Goal: Transaction & Acquisition: Subscribe to service/newsletter

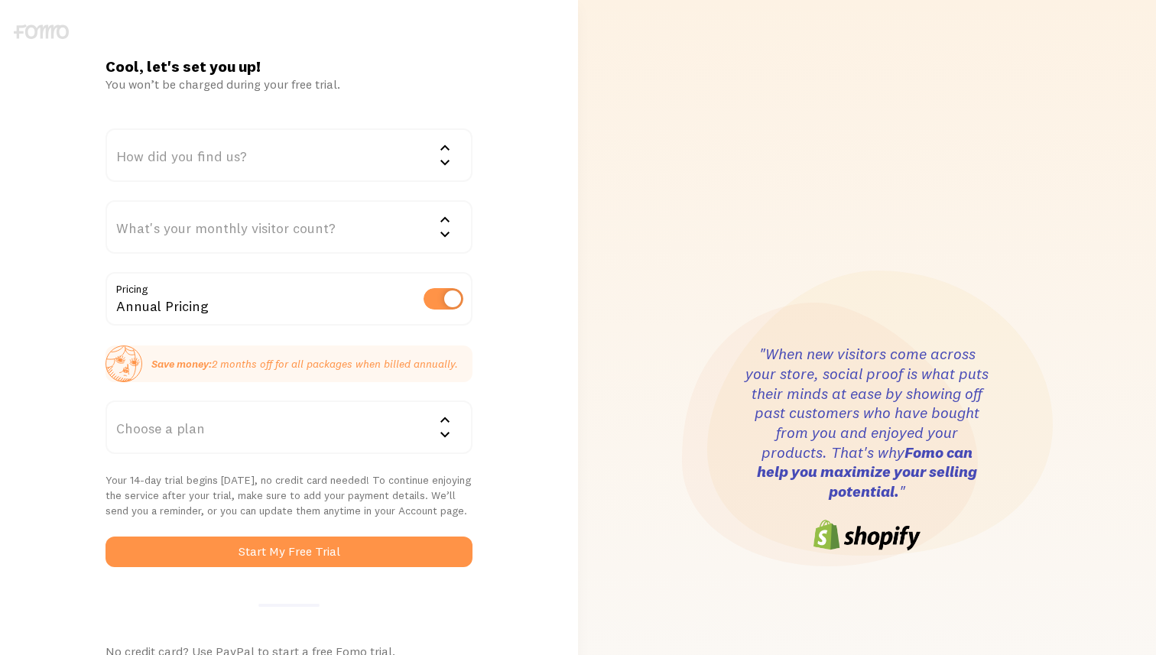
click at [262, 158] on div "How did you find us?" at bounding box center [289, 155] width 367 height 54
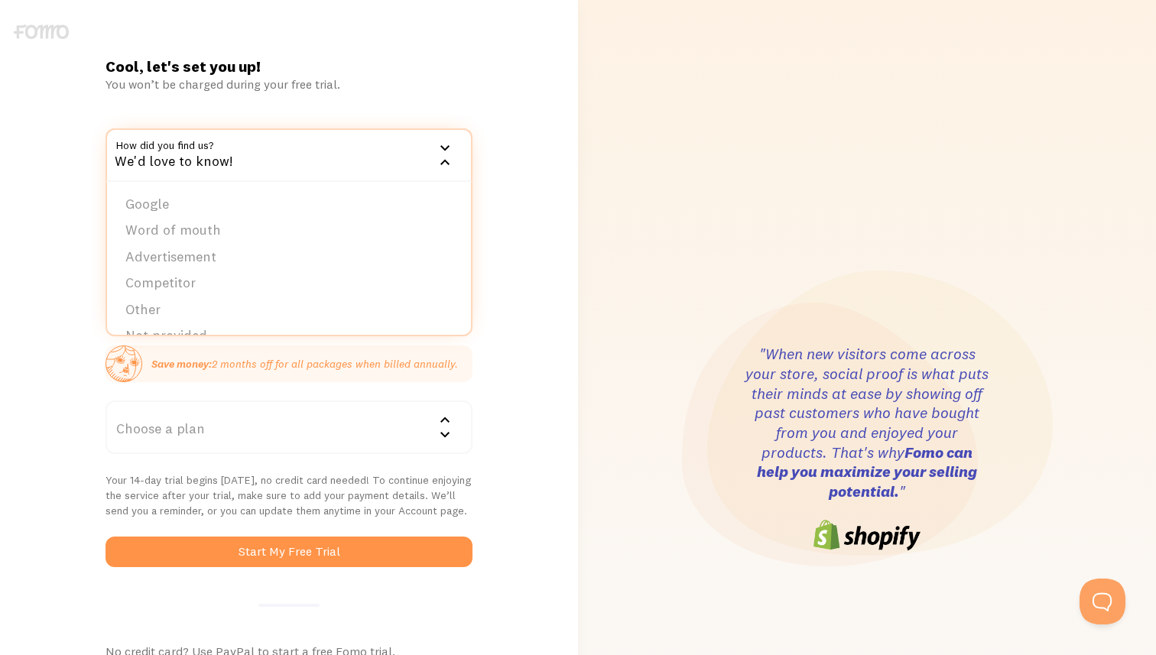
click at [76, 378] on div "Cool, let's set you up! You won’t be charged during your free trial. How did yo…" at bounding box center [289, 449] width 578 height 784
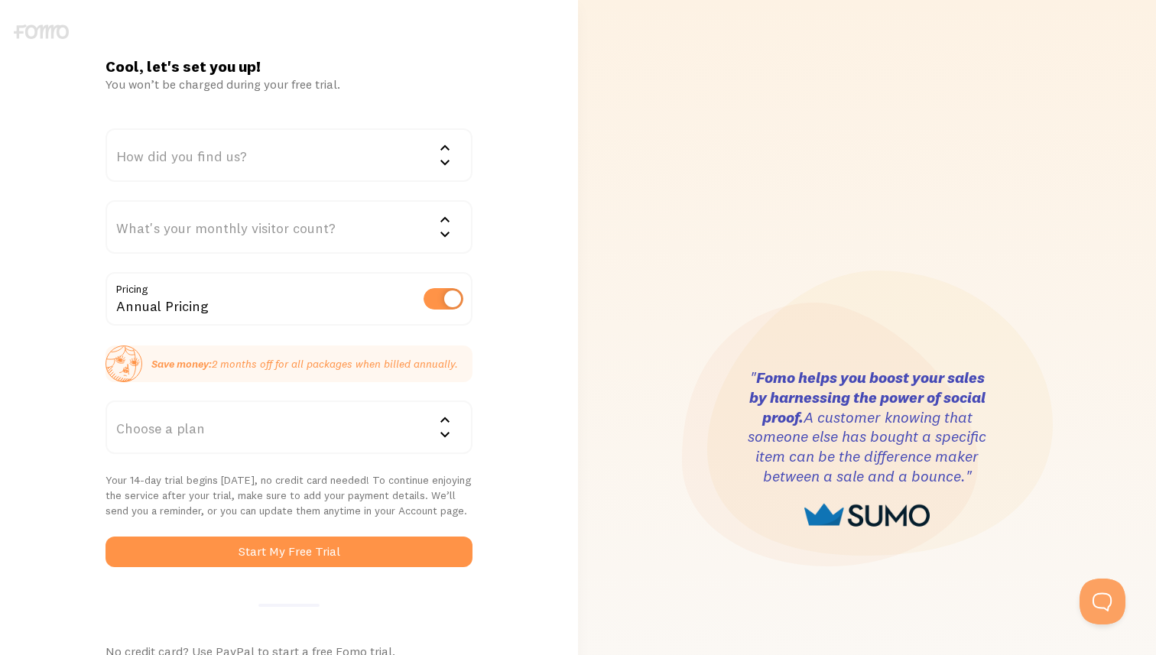
click at [317, 138] on div "How did you find us?" at bounding box center [289, 155] width 367 height 54
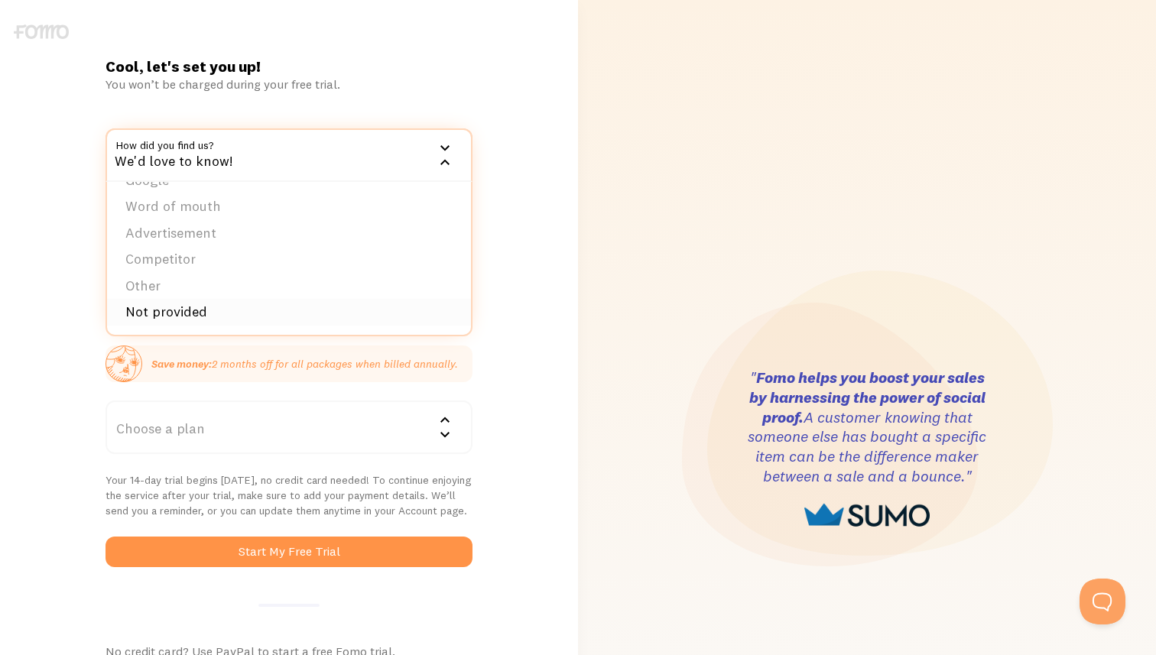
scroll to position [3, 0]
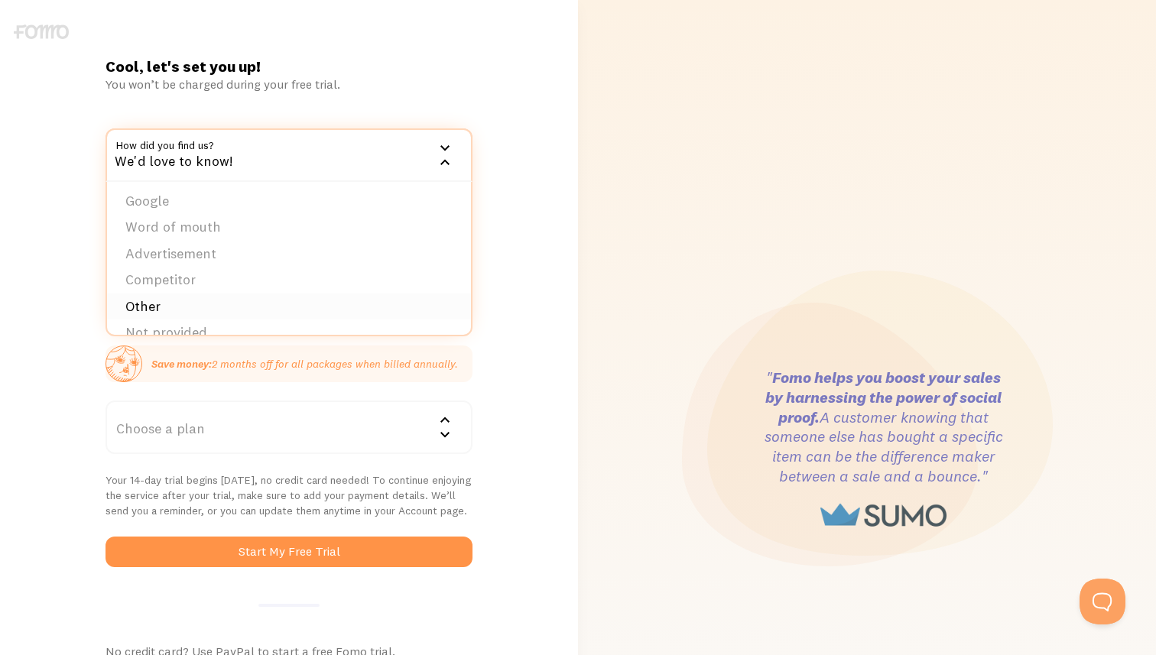
click at [168, 307] on li "Other" at bounding box center [289, 307] width 364 height 27
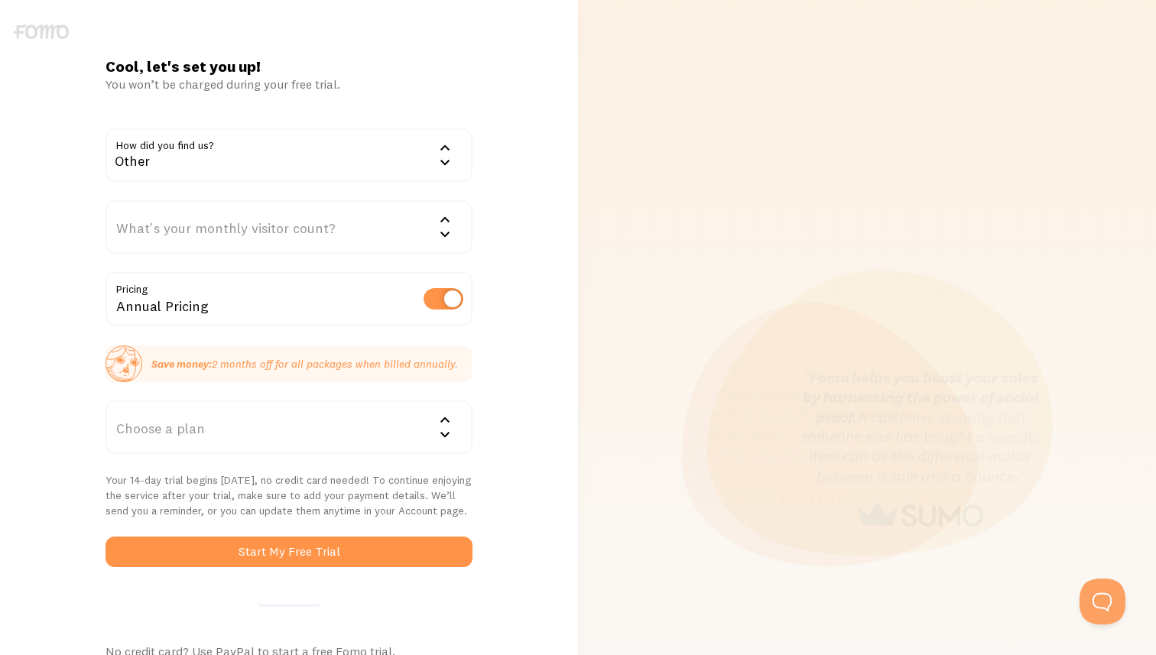
click at [164, 235] on div "What's your monthly visitor count?" at bounding box center [289, 227] width 367 height 54
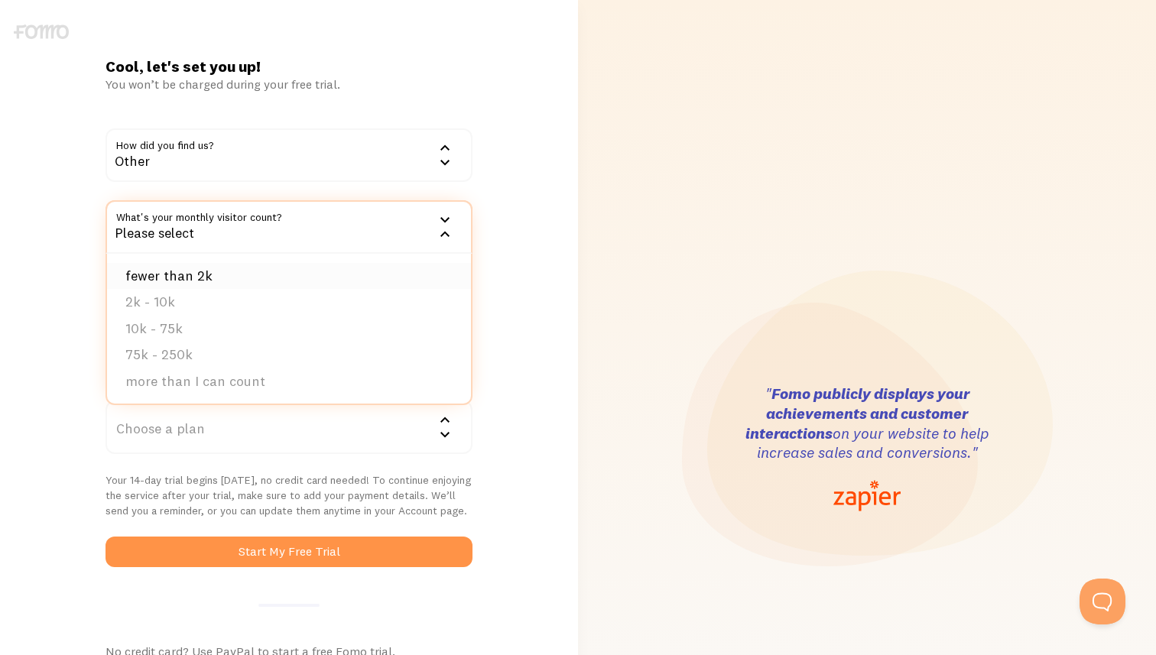
click at [185, 272] on li "fewer than 2k" at bounding box center [289, 276] width 364 height 27
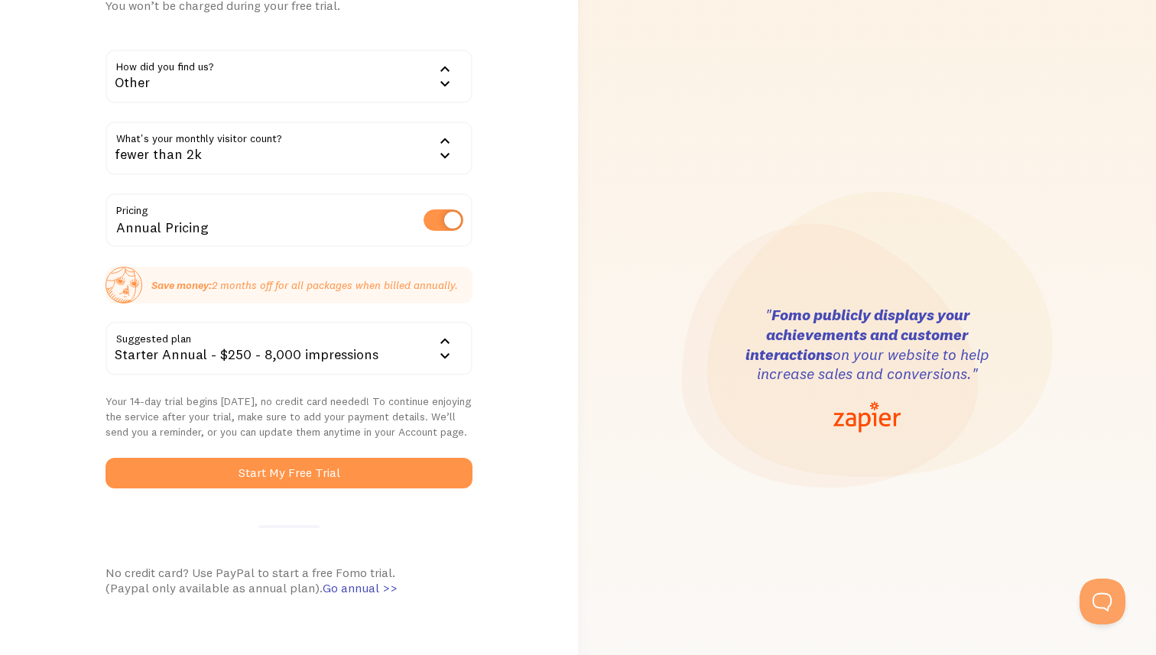
scroll to position [80, 0]
click at [441, 226] on label at bounding box center [444, 218] width 40 height 21
click at [441, 226] on input "checkbox" at bounding box center [444, 218] width 40 height 21
checkbox input "false"
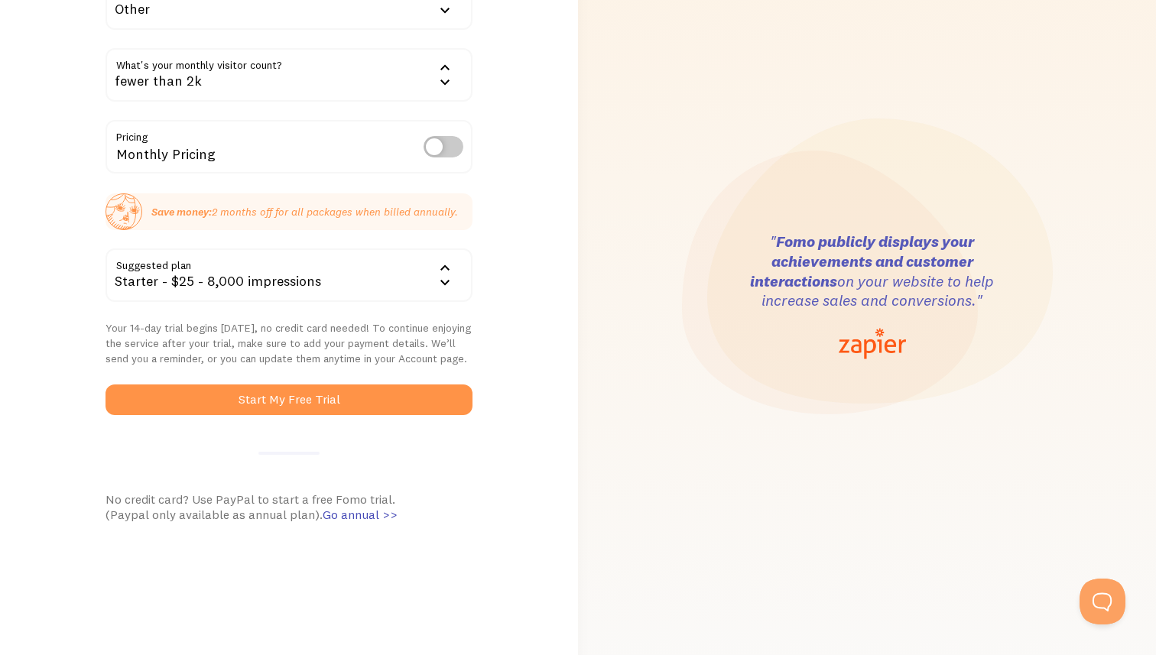
scroll to position [190, 0]
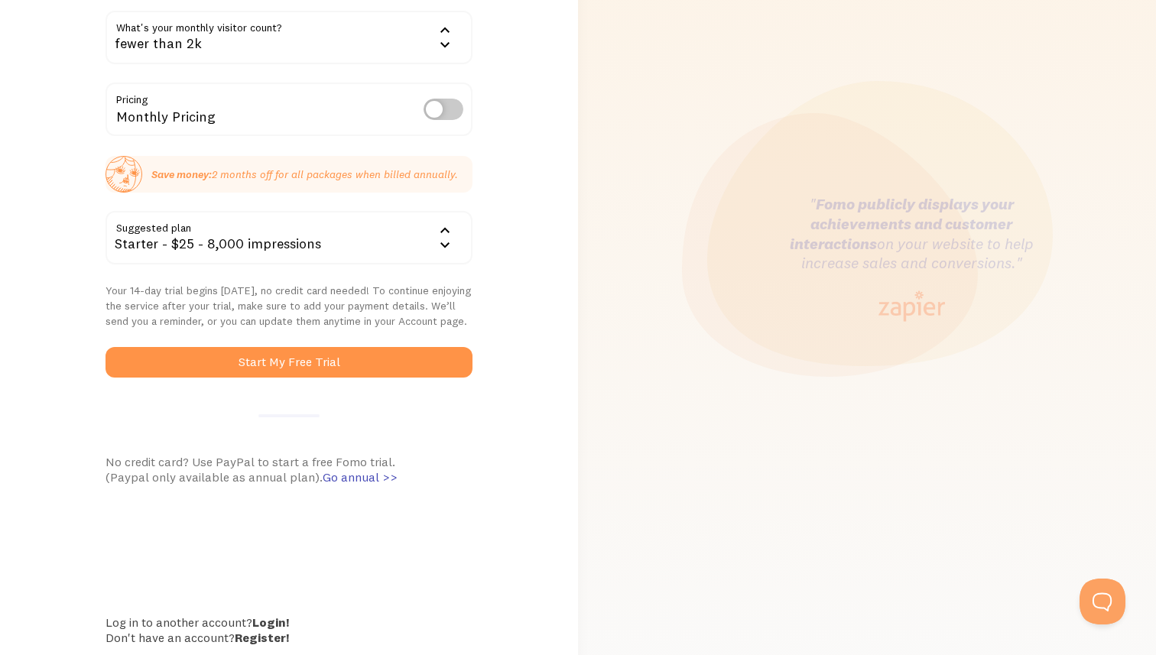
click at [356, 245] on div "Starter - $25 - 8,000 impressions" at bounding box center [289, 238] width 367 height 54
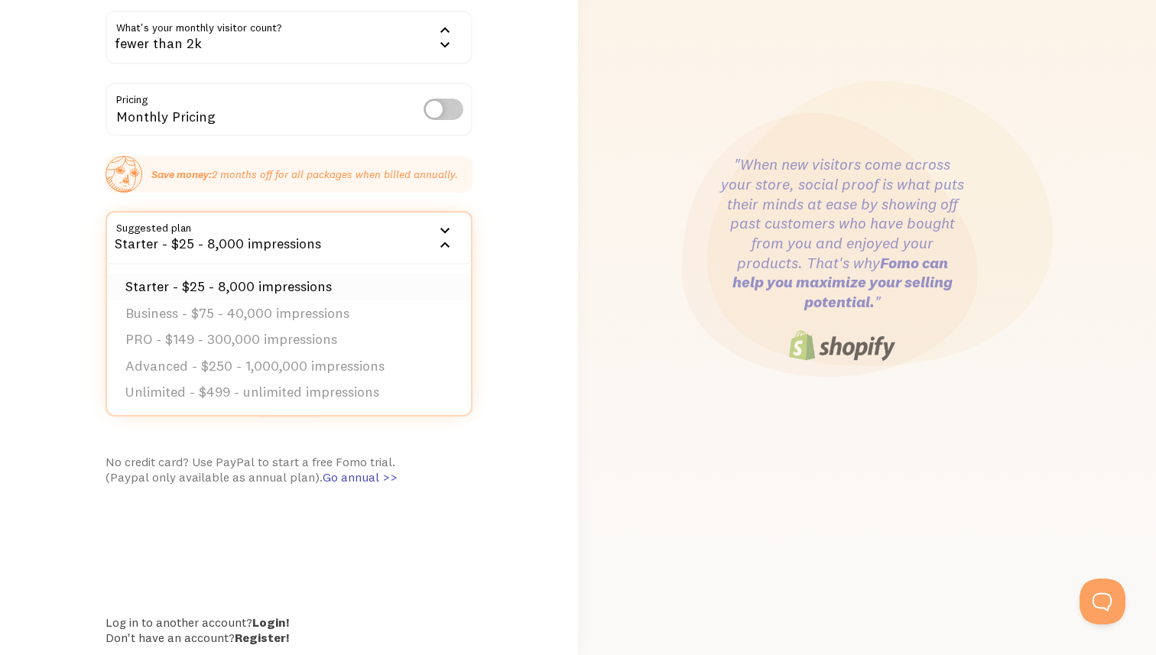
scroll to position [174, 0]
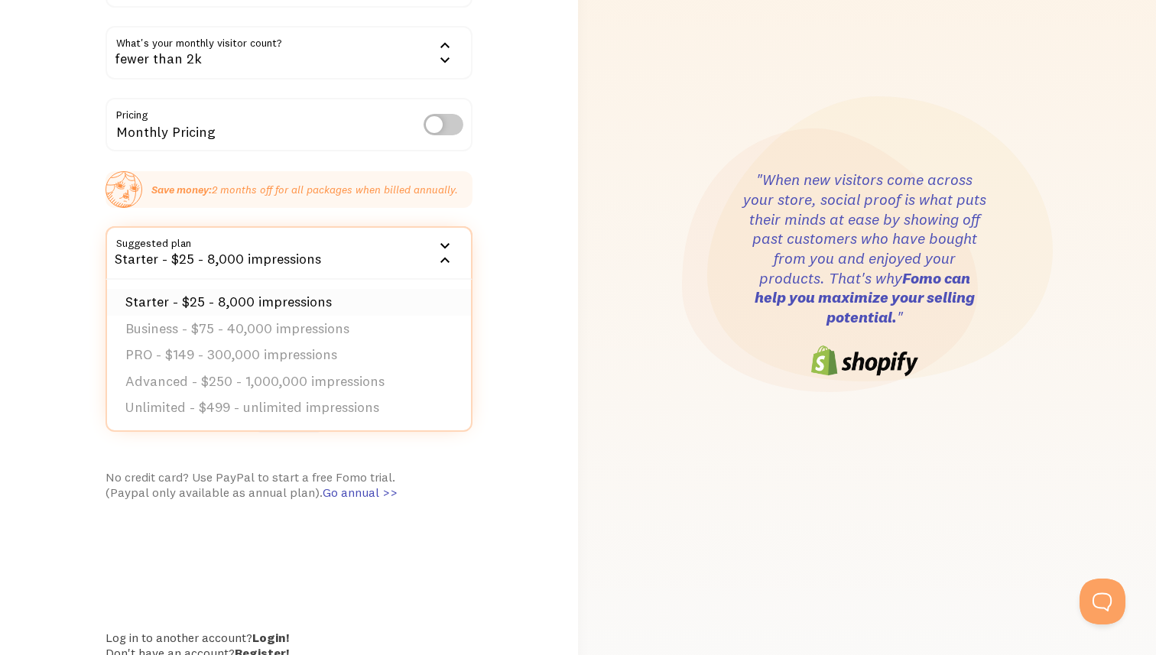
click at [290, 305] on li "Starter - $25 - 8,000 impressions" at bounding box center [289, 302] width 364 height 27
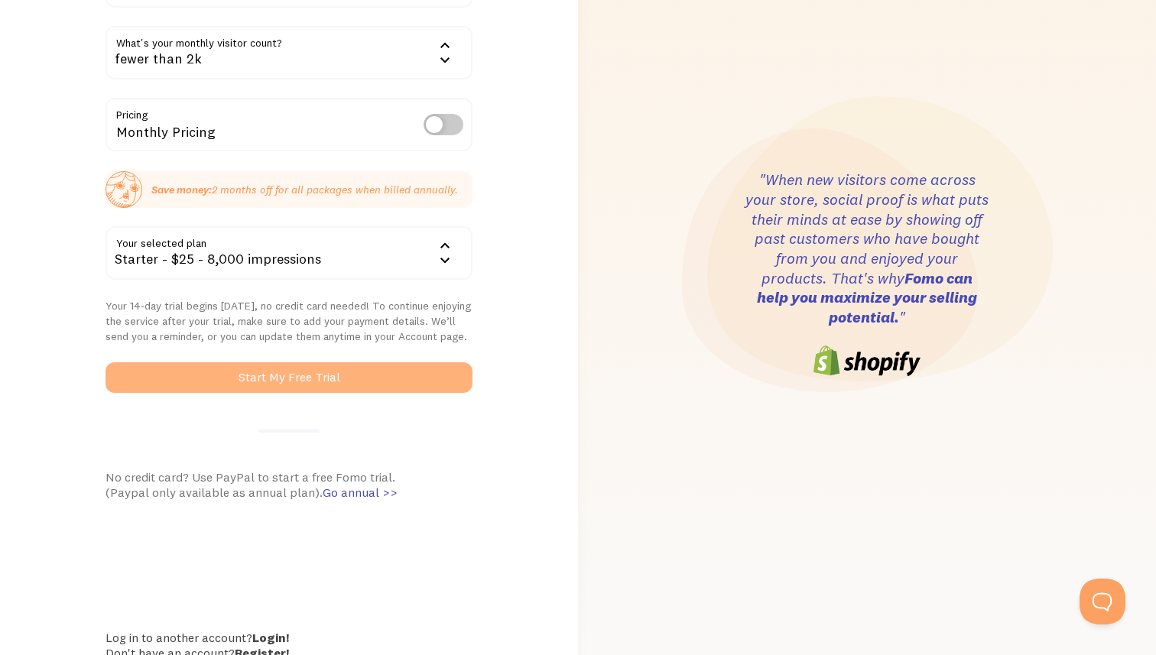
click at [256, 378] on button "Start My Free Trial" at bounding box center [289, 377] width 367 height 31
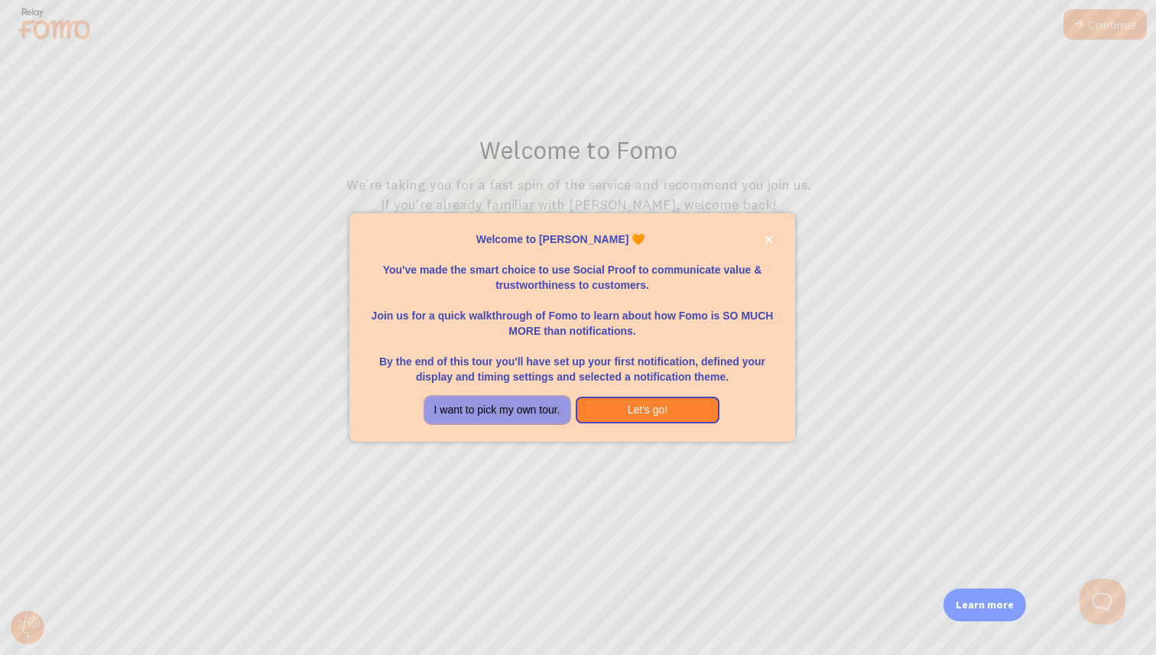
click at [472, 409] on button "I want to pick my own tour." at bounding box center [497, 411] width 144 height 28
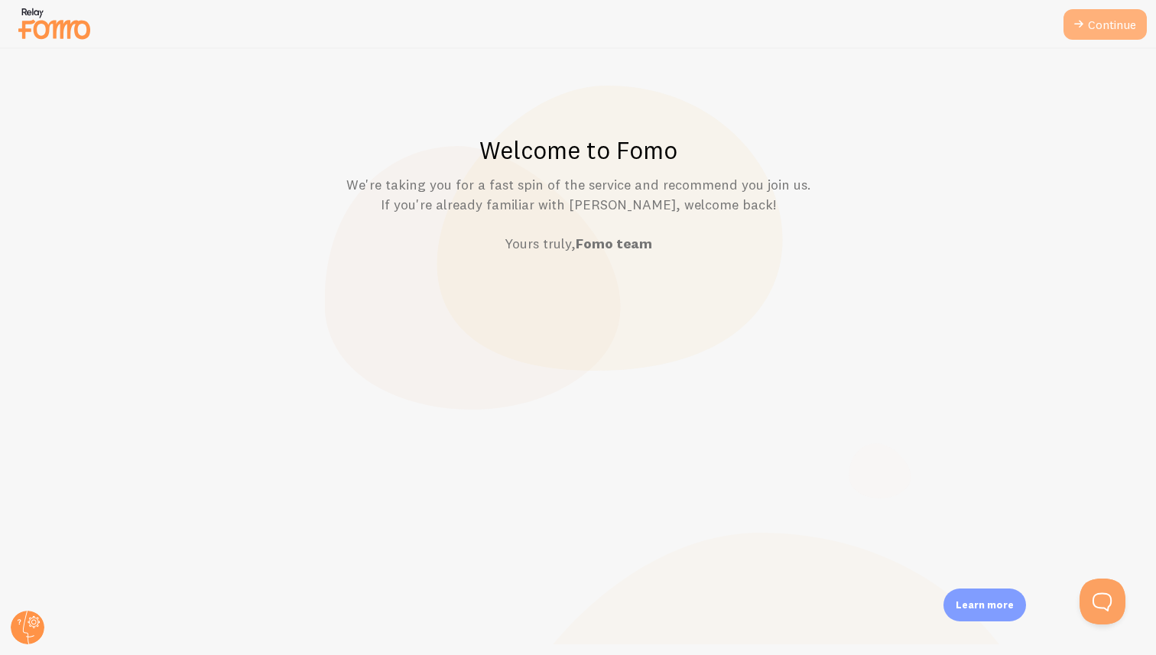
click at [1084, 21] on icon at bounding box center [1079, 24] width 18 height 18
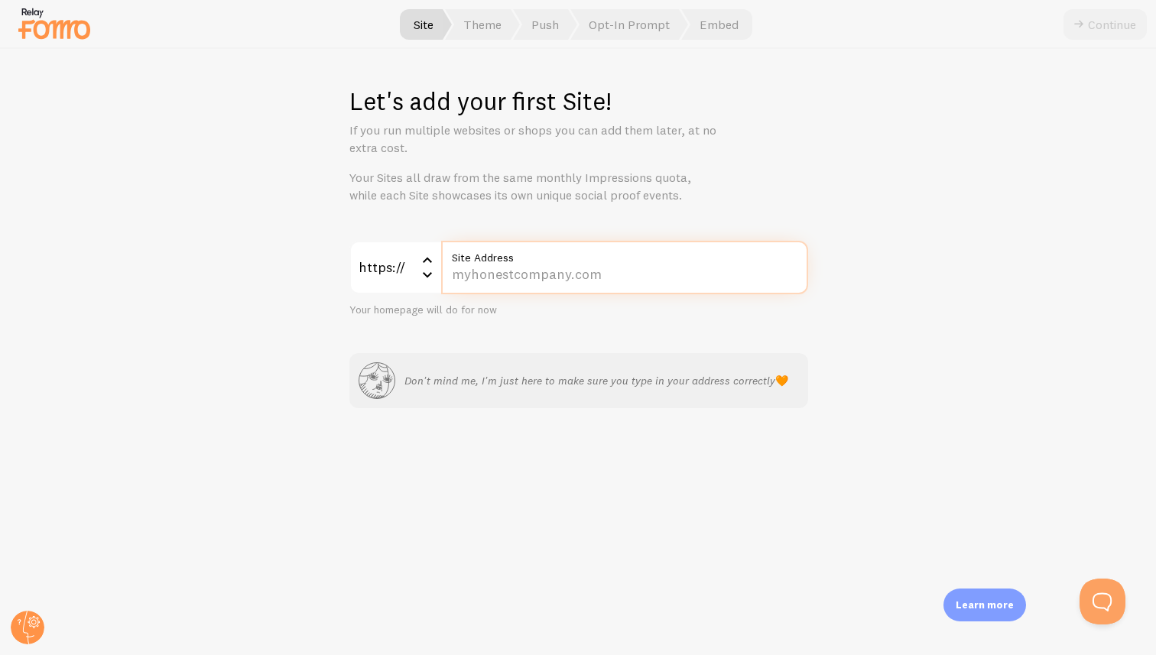
click at [603, 270] on input "Site Address" at bounding box center [624, 268] width 367 height 54
paste input "[DOMAIN_NAME][URL]"
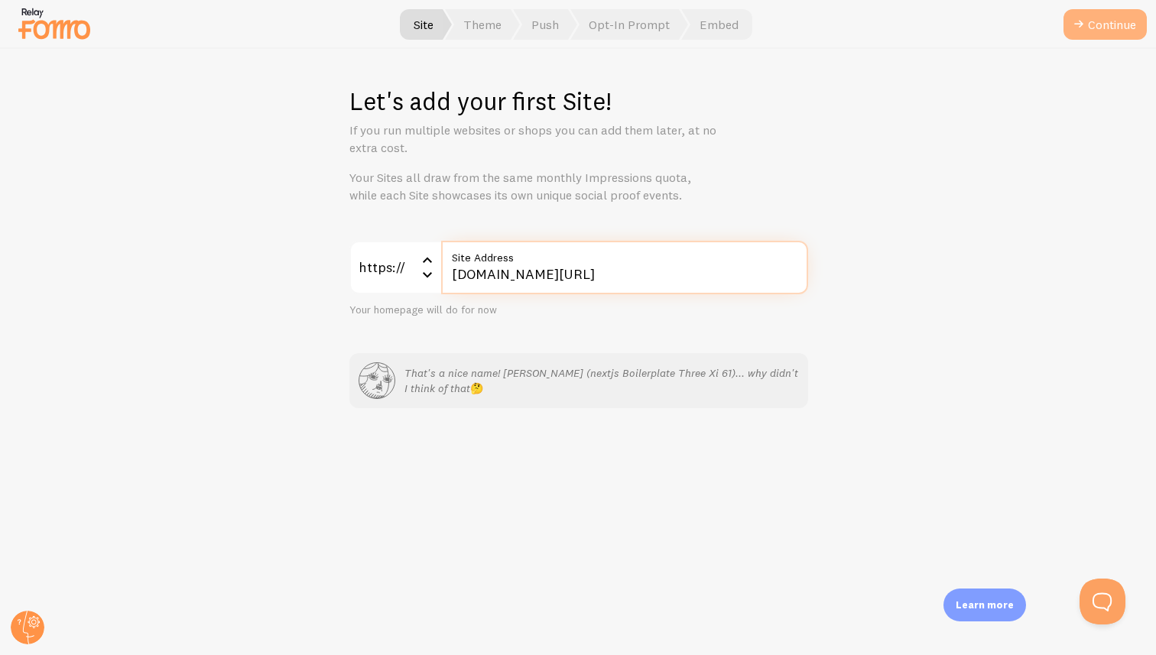
type input "[DOMAIN_NAME][URL]"
click at [1095, 24] on button "Continue" at bounding box center [1104, 24] width 83 height 31
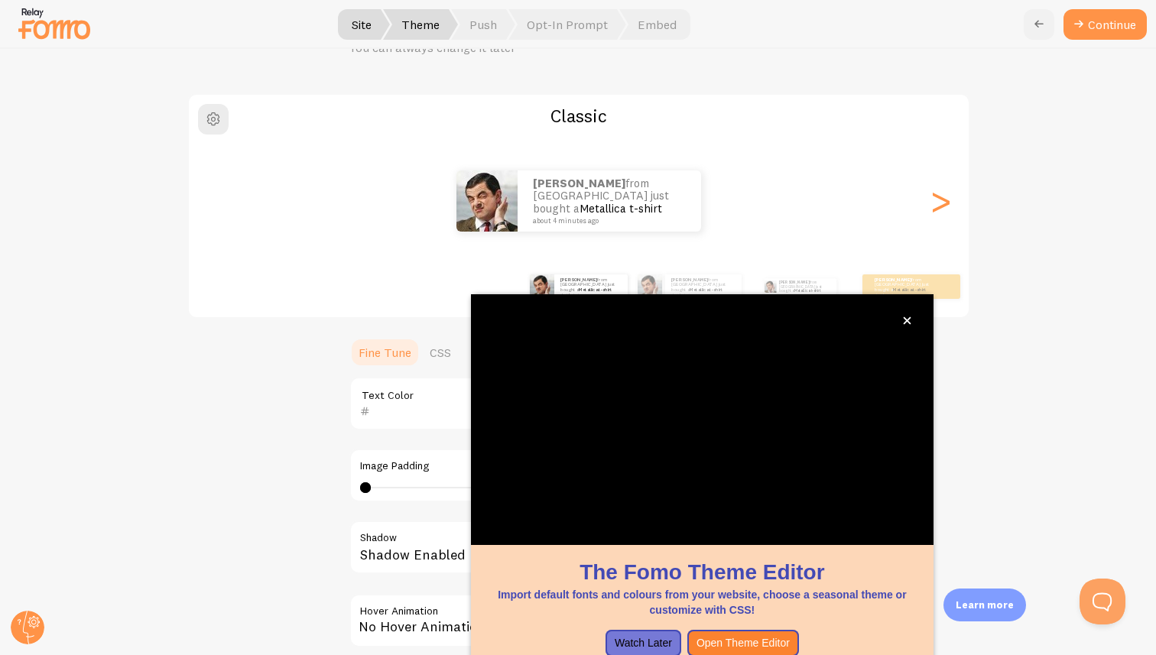
scroll to position [83, 0]
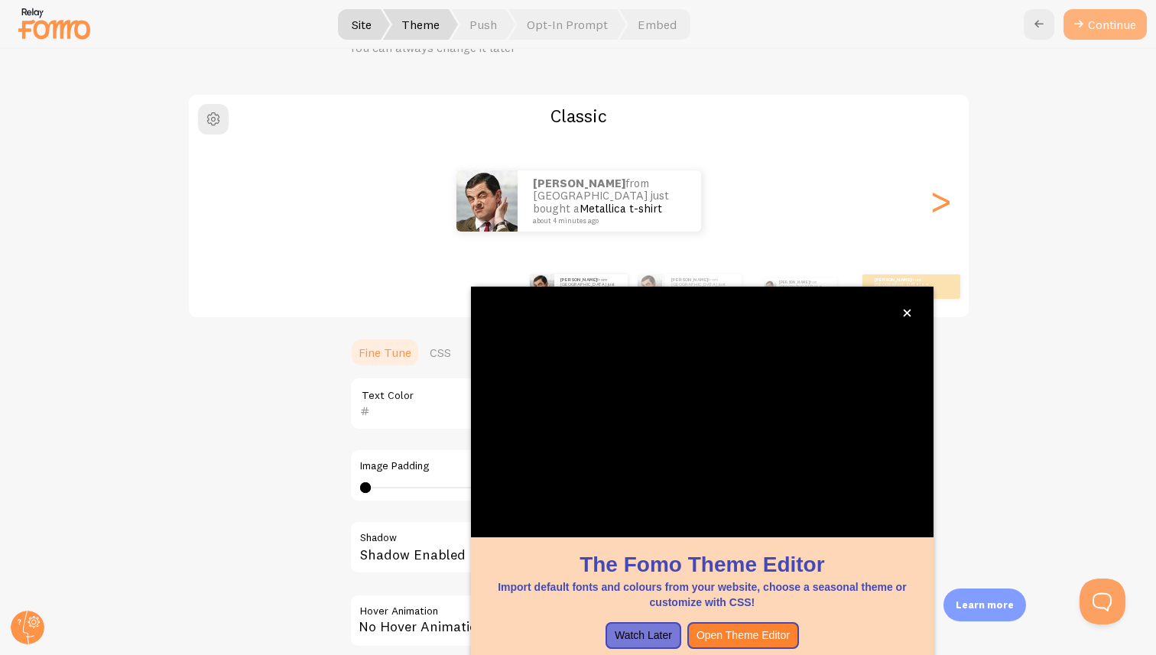
click at [1084, 27] on icon at bounding box center [1079, 24] width 18 height 18
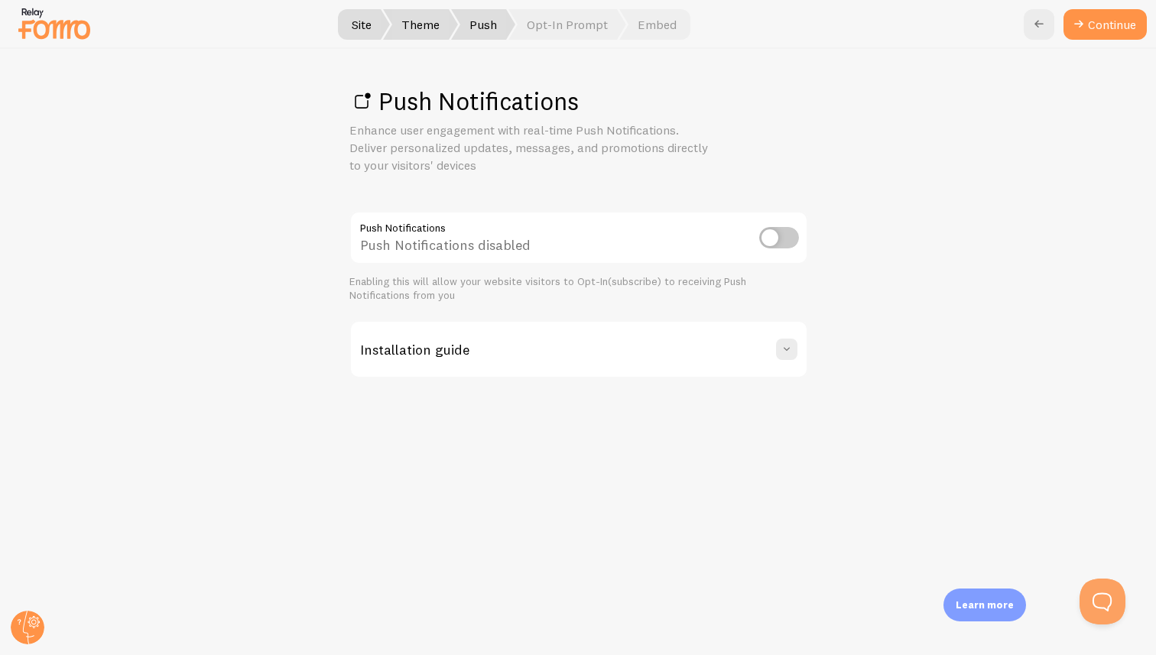
click at [777, 235] on input "checkbox" at bounding box center [779, 237] width 40 height 21
checkbox input "true"
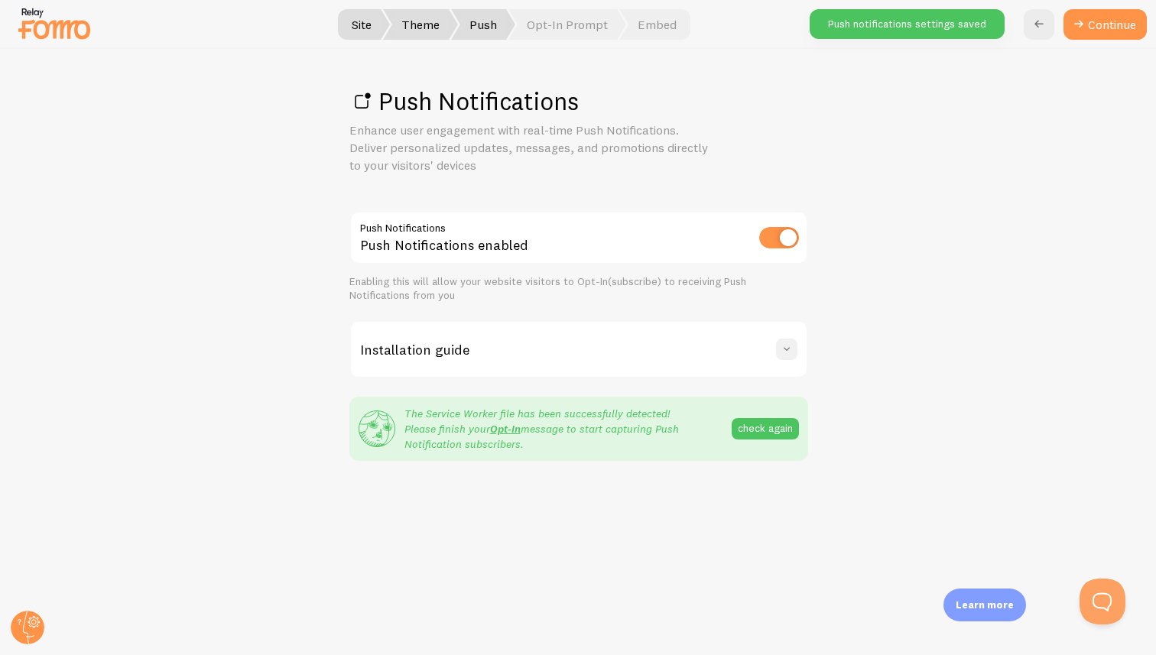
click at [784, 351] on span at bounding box center [786, 349] width 15 height 15
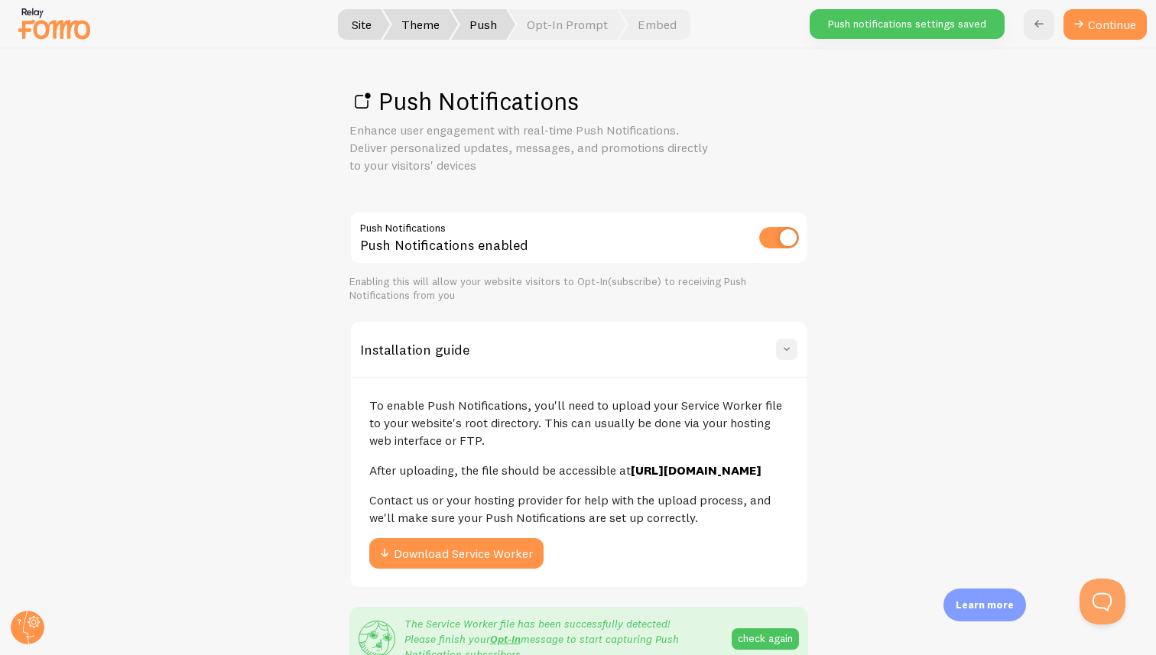
click at [784, 351] on span at bounding box center [786, 349] width 15 height 15
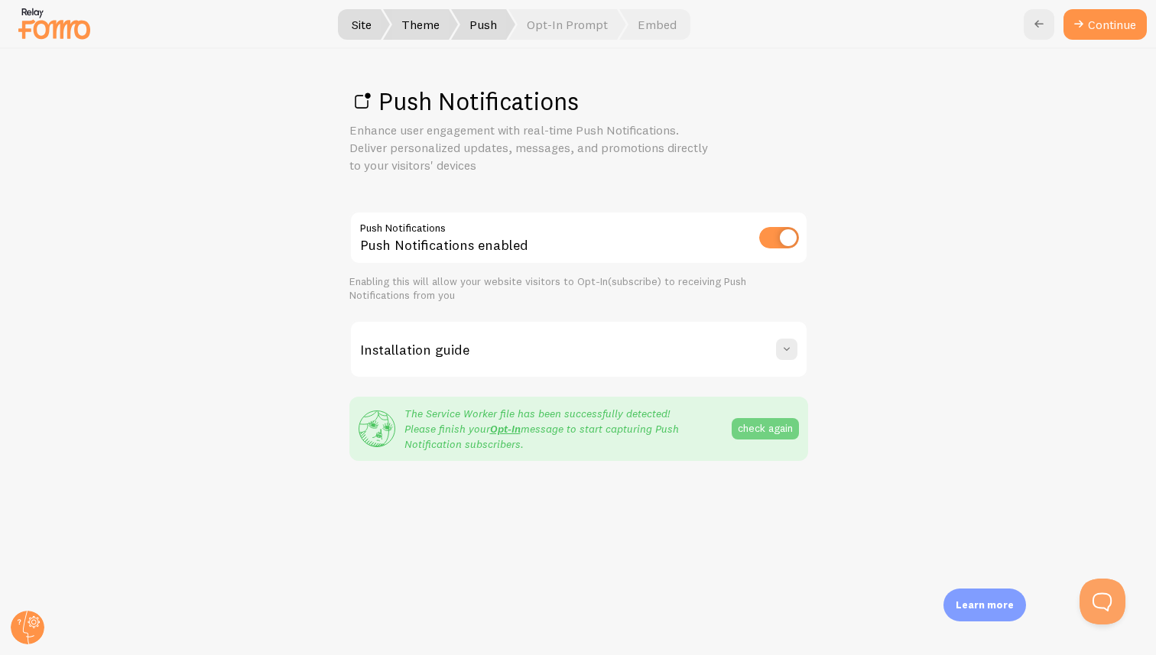
click at [755, 425] on button "check again" at bounding box center [765, 428] width 67 height 21
click at [1102, 27] on link "Continue" at bounding box center [1104, 24] width 83 height 31
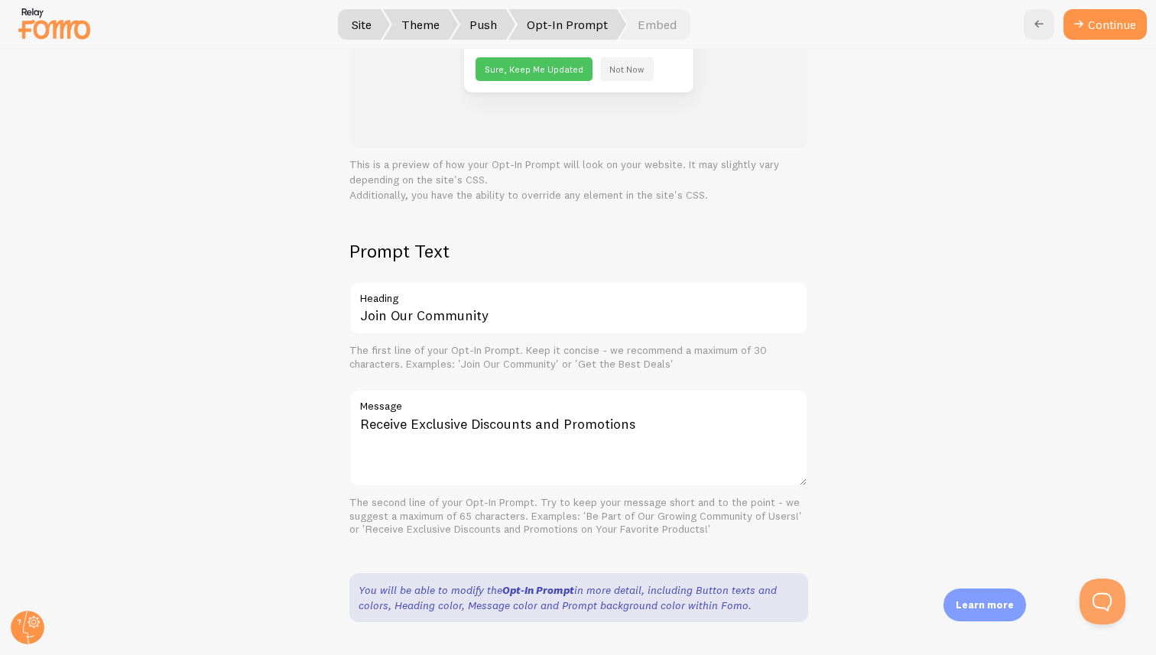
scroll to position [238, 0]
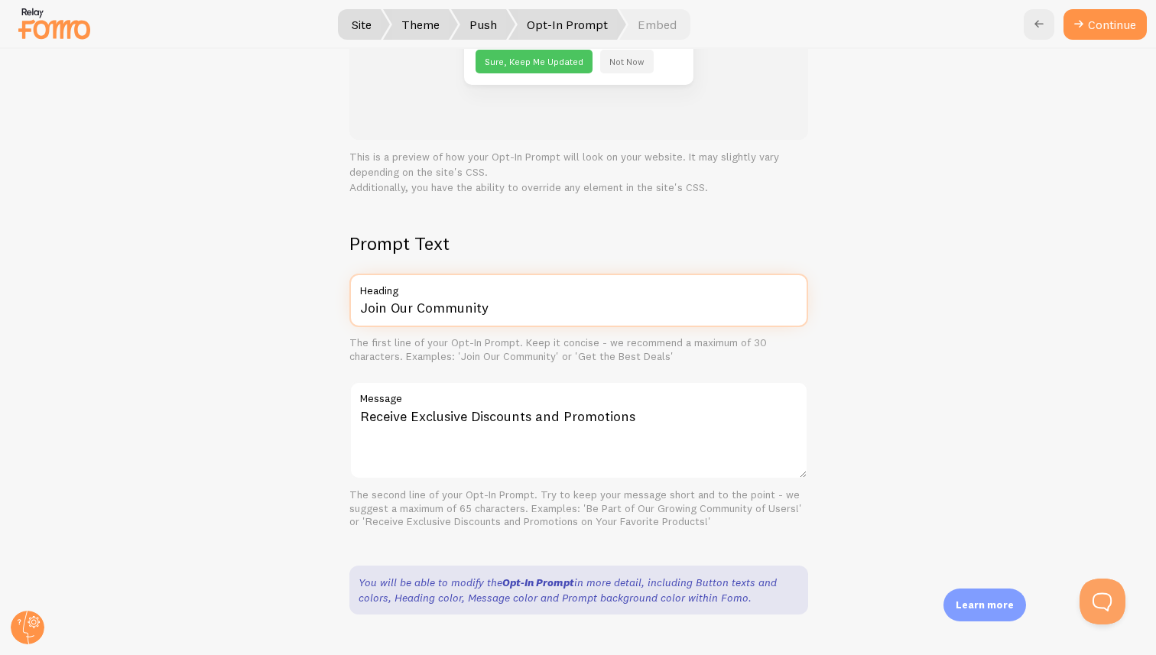
click at [554, 300] on input "Join Our Community" at bounding box center [578, 301] width 459 height 54
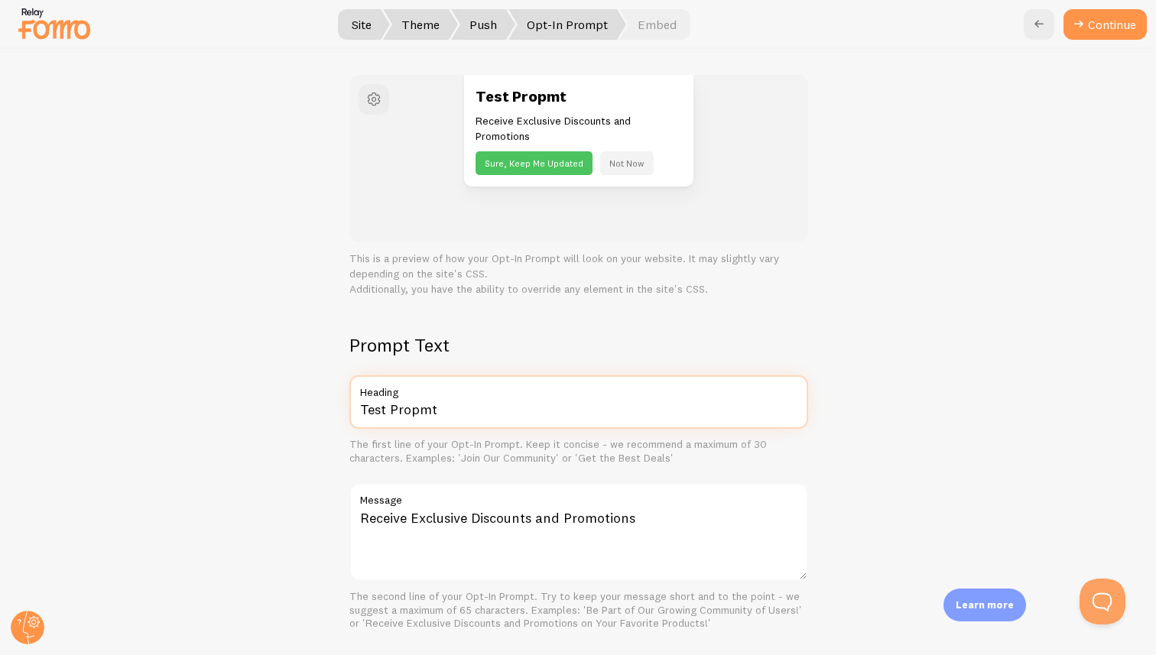
scroll to position [209, 0]
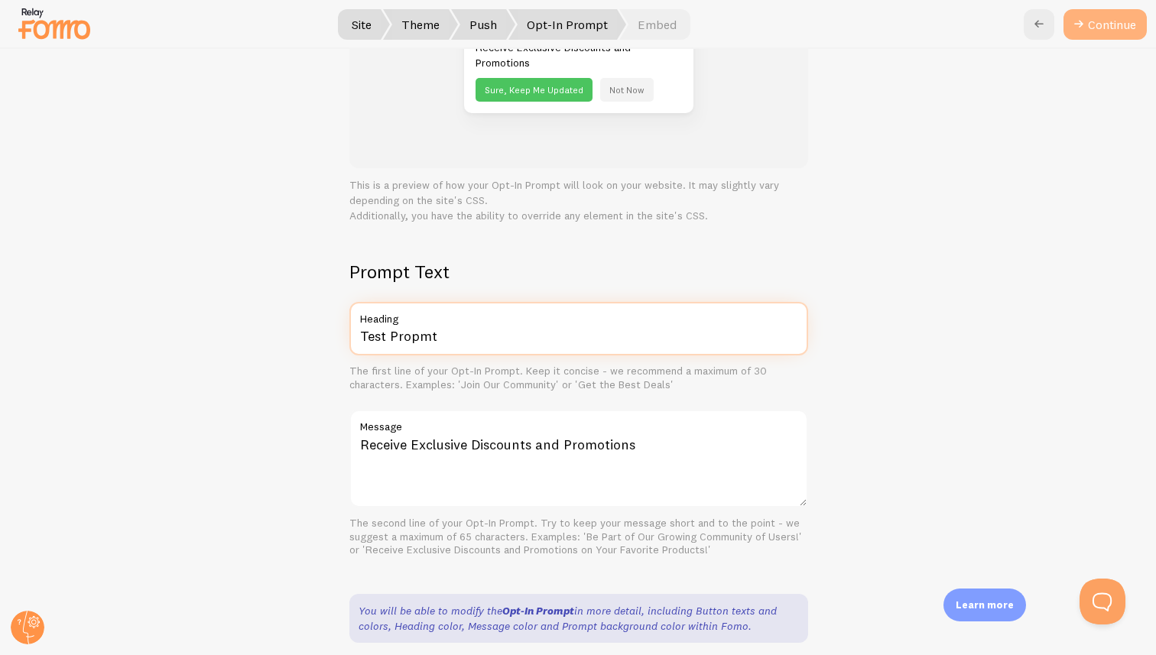
type input "Test Propmt"
click at [1084, 28] on icon at bounding box center [1079, 24] width 18 height 18
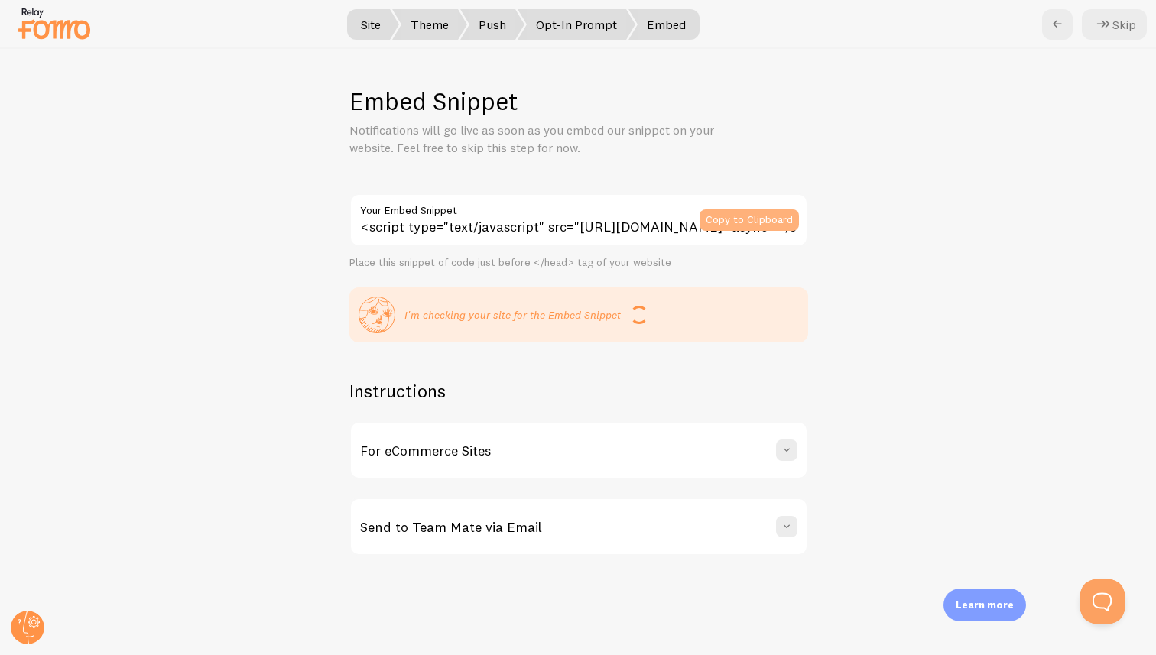
click at [739, 219] on button "Copy to Clipboard" at bounding box center [749, 219] width 99 height 21
click at [728, 218] on button "Copy to Clipboard" at bounding box center [749, 219] width 99 height 21
click at [779, 451] on span at bounding box center [786, 450] width 15 height 15
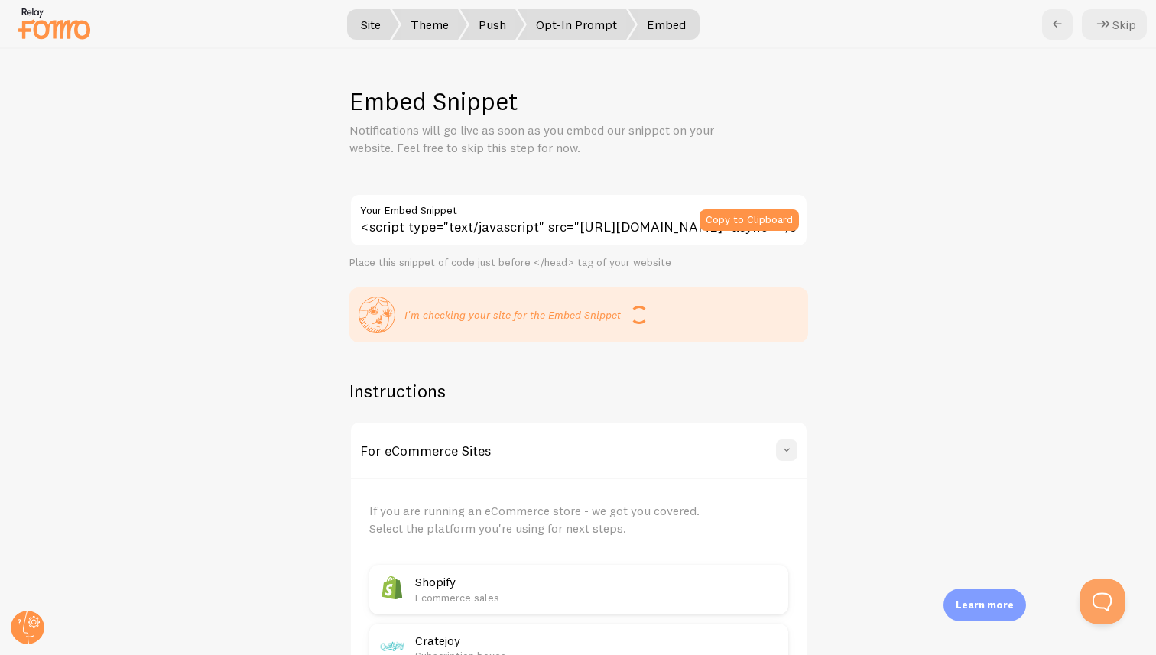
click at [786, 443] on span at bounding box center [786, 450] width 15 height 15
click at [784, 528] on span at bounding box center [786, 526] width 15 height 15
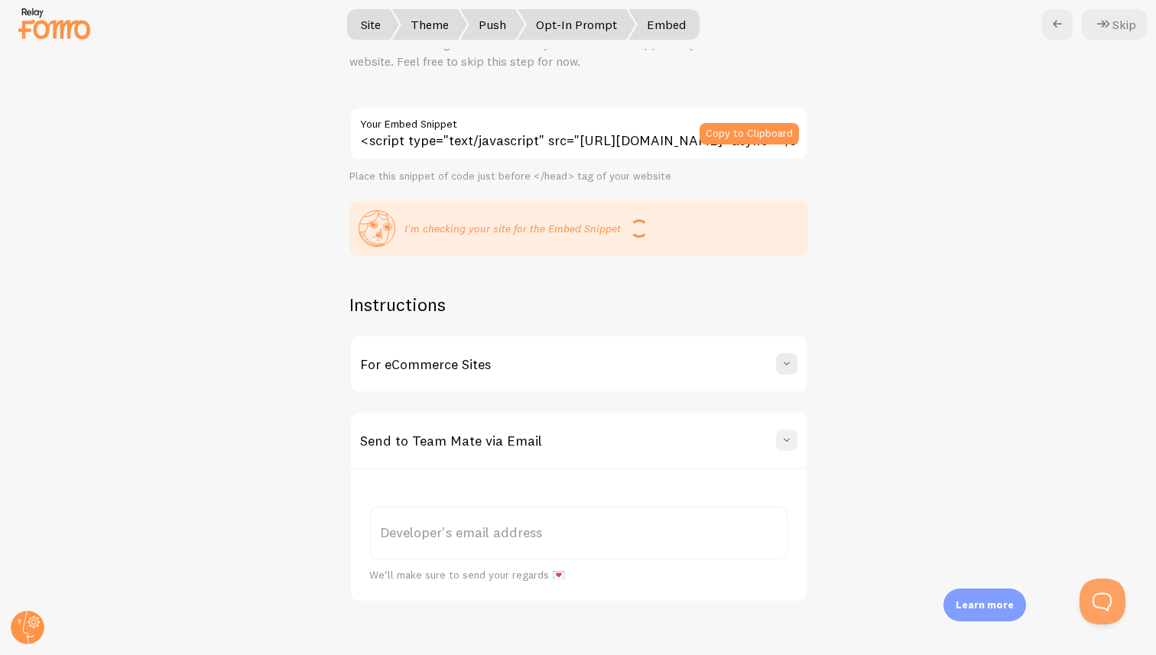
scroll to position [88, 0]
click at [784, 440] on span at bounding box center [786, 438] width 15 height 15
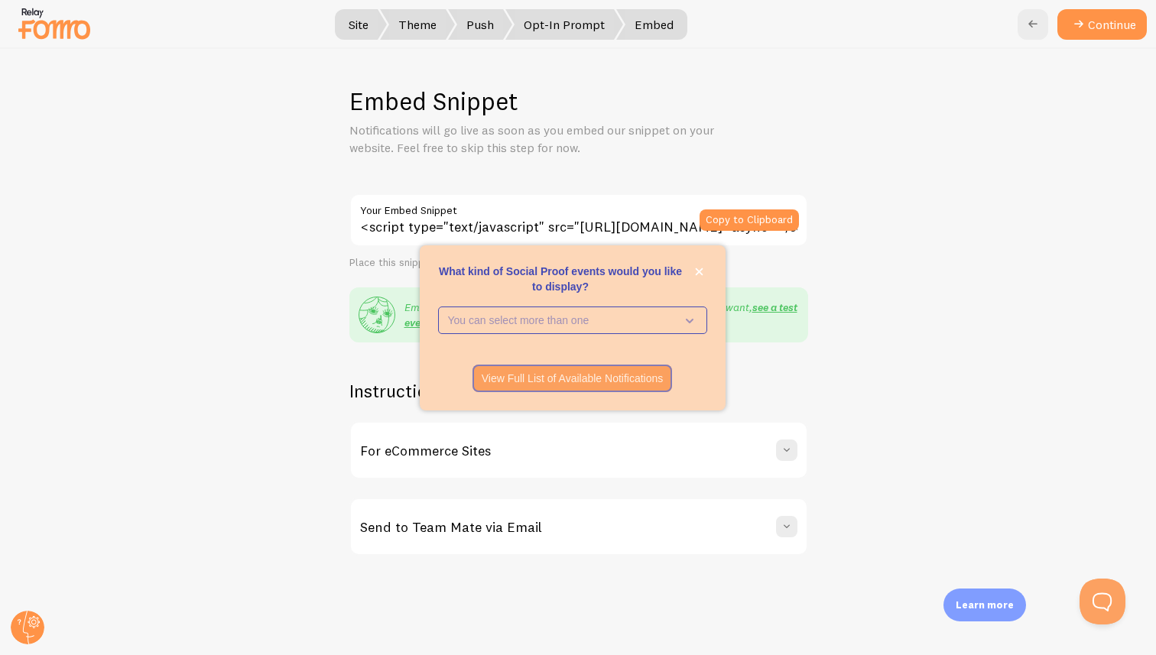
click at [872, 204] on div "Embed Snippet Notifications will go live as soon as you embed our snippet on yo…" at bounding box center [578, 352] width 1155 height 606
click at [535, 320] on p "You can select more than one" at bounding box center [562, 320] width 228 height 15
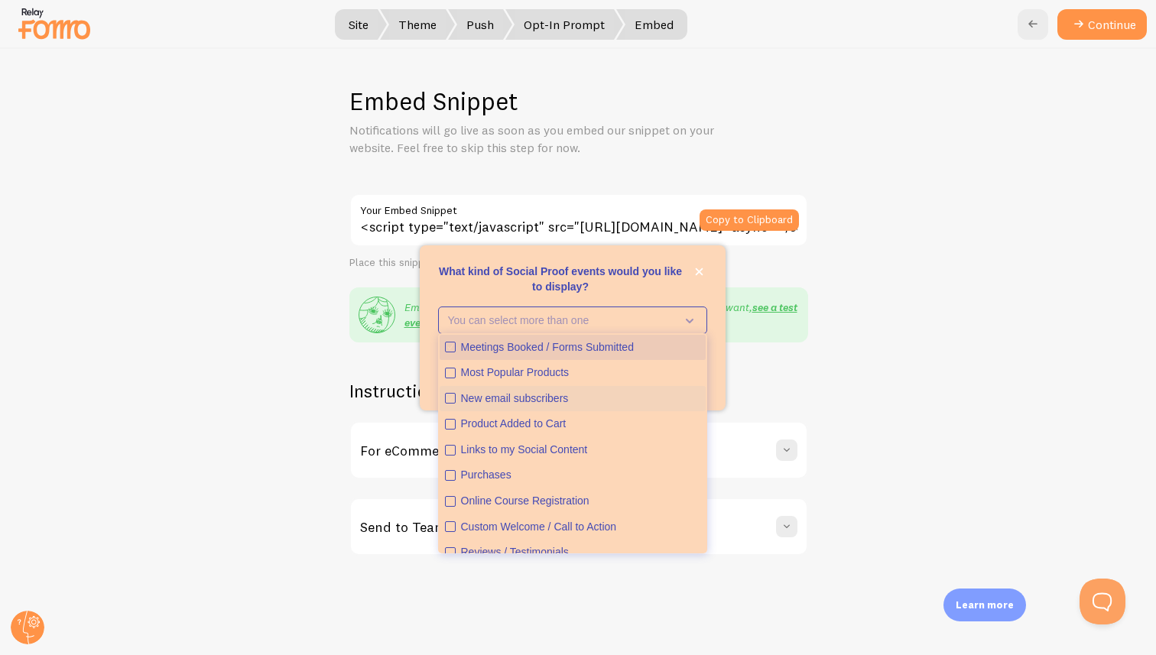
scroll to position [40, 0]
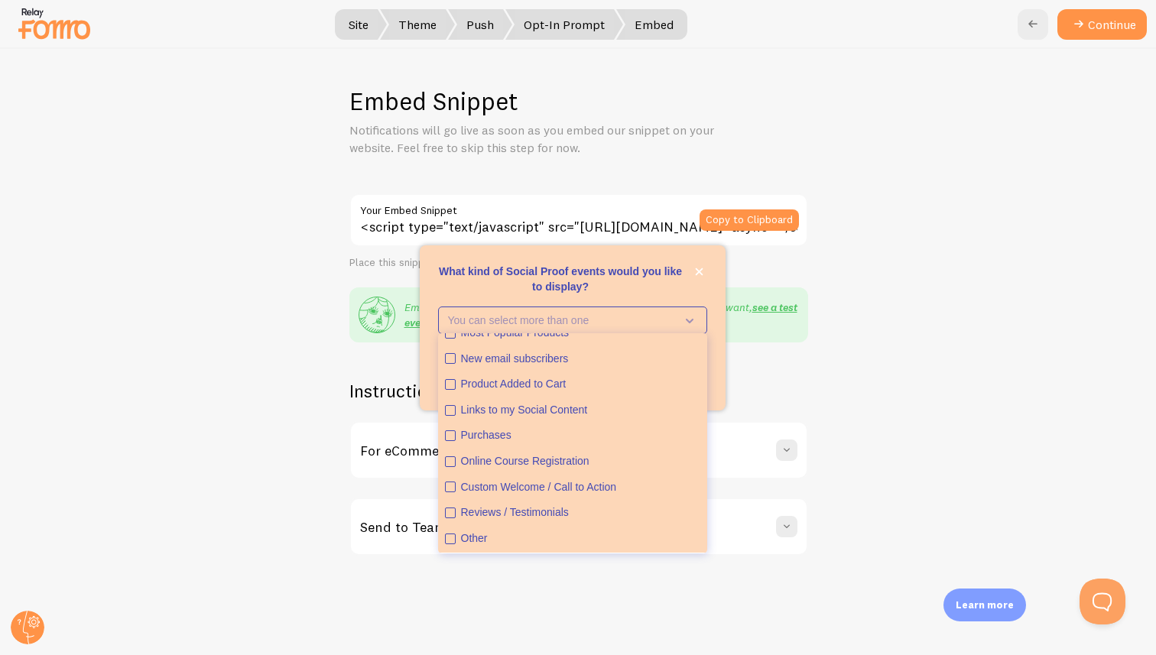
click at [555, 284] on p "What kind of Social Proof events would you like to display?" at bounding box center [572, 279] width 269 height 31
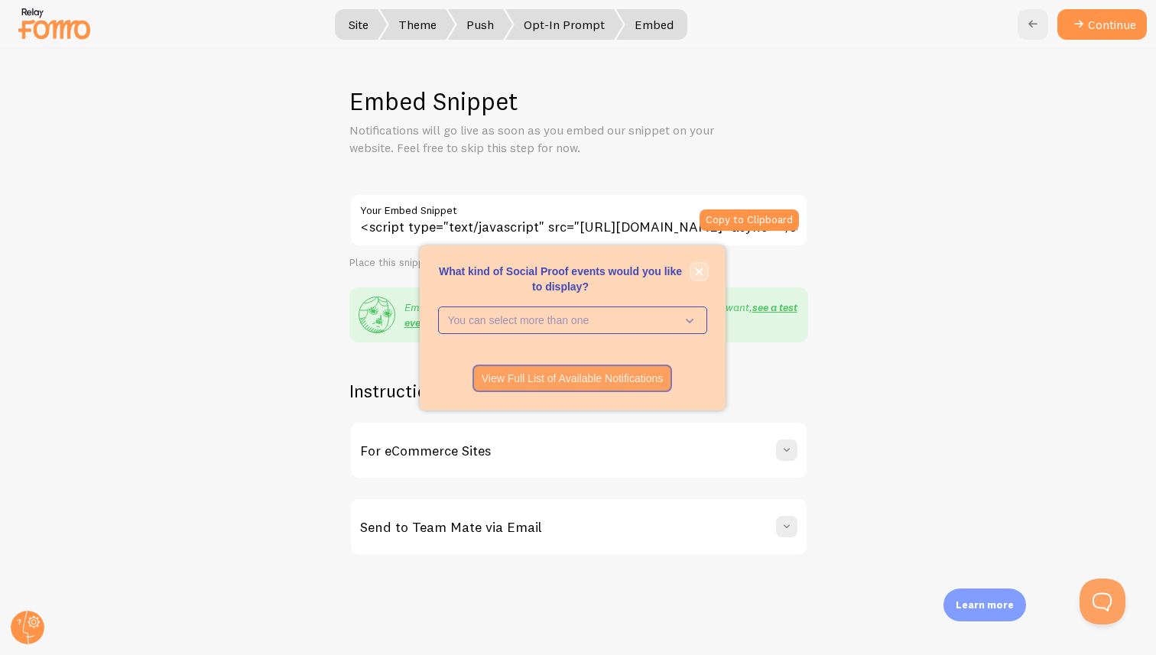
click at [696, 271] on icon "close," at bounding box center [699, 272] width 8 height 8
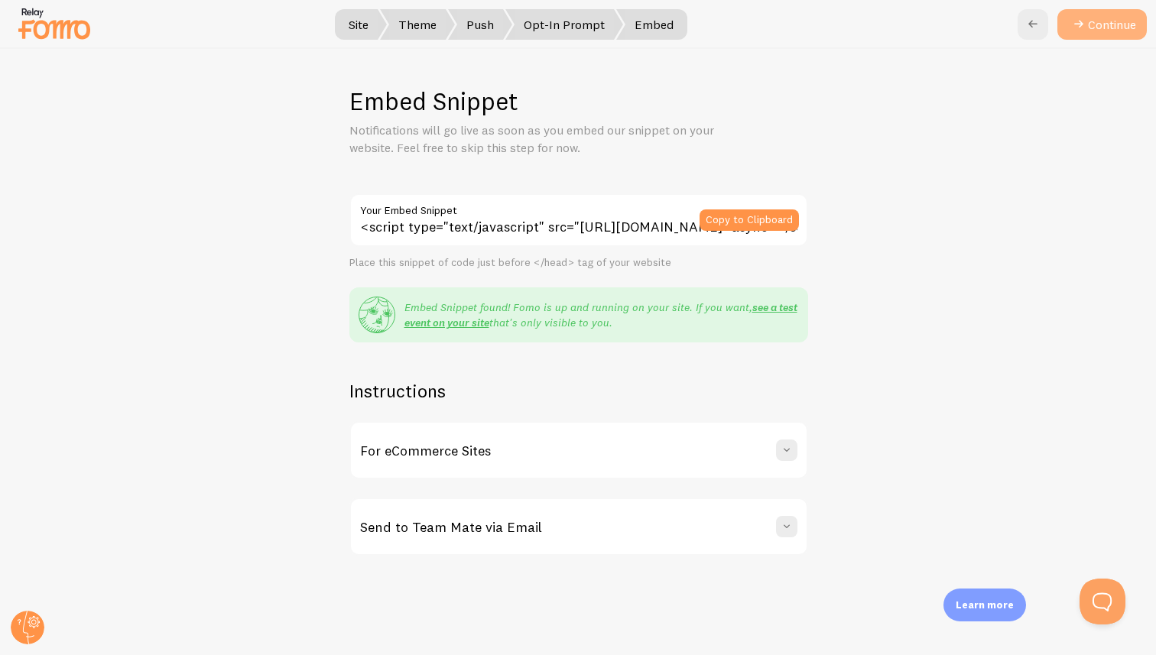
click at [1108, 27] on button "Continue" at bounding box center [1101, 24] width 89 height 31
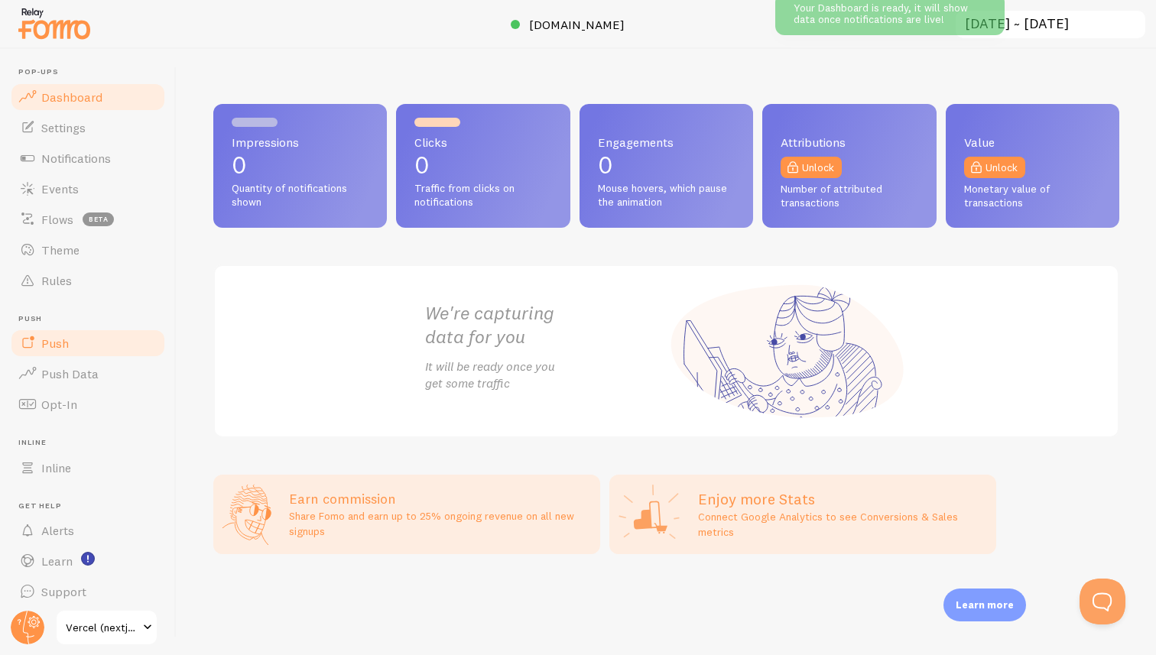
click at [85, 333] on link "Push" at bounding box center [87, 343] width 157 height 31
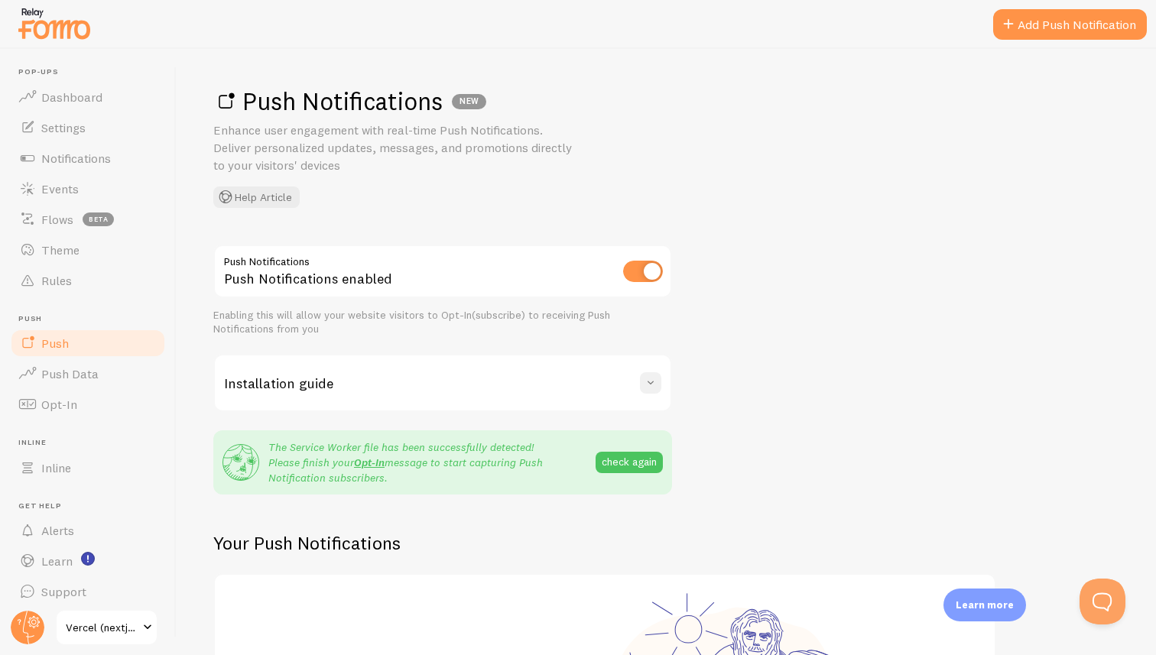
click at [644, 380] on span at bounding box center [650, 382] width 15 height 15
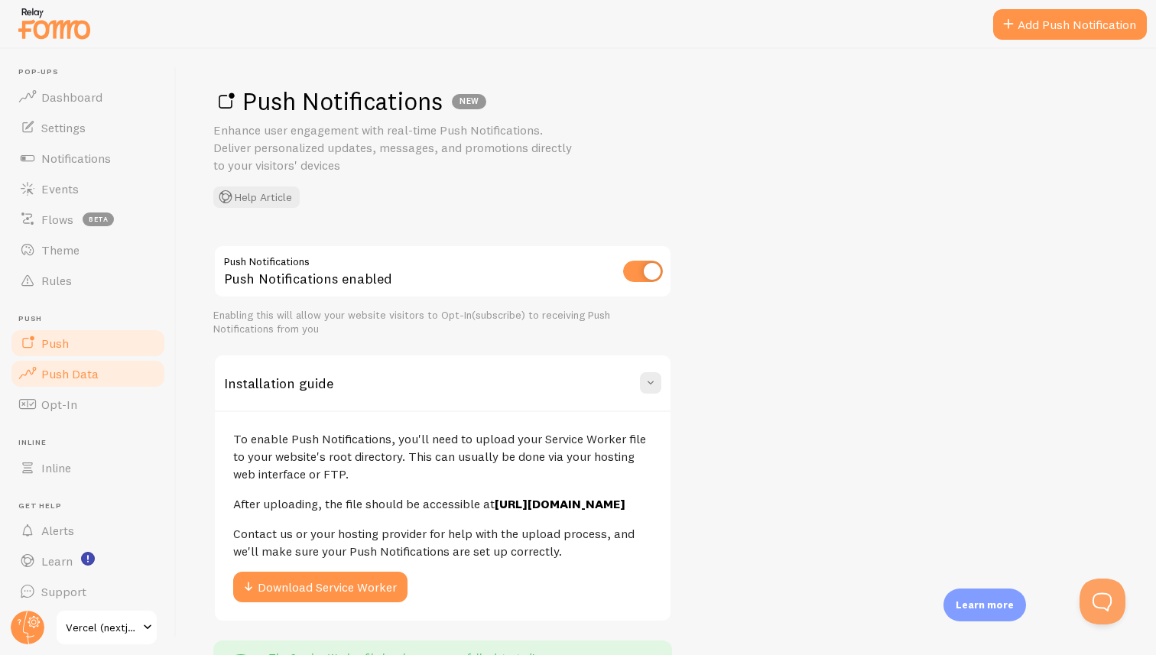
click at [57, 370] on span "Push Data" at bounding box center [69, 373] width 57 height 15
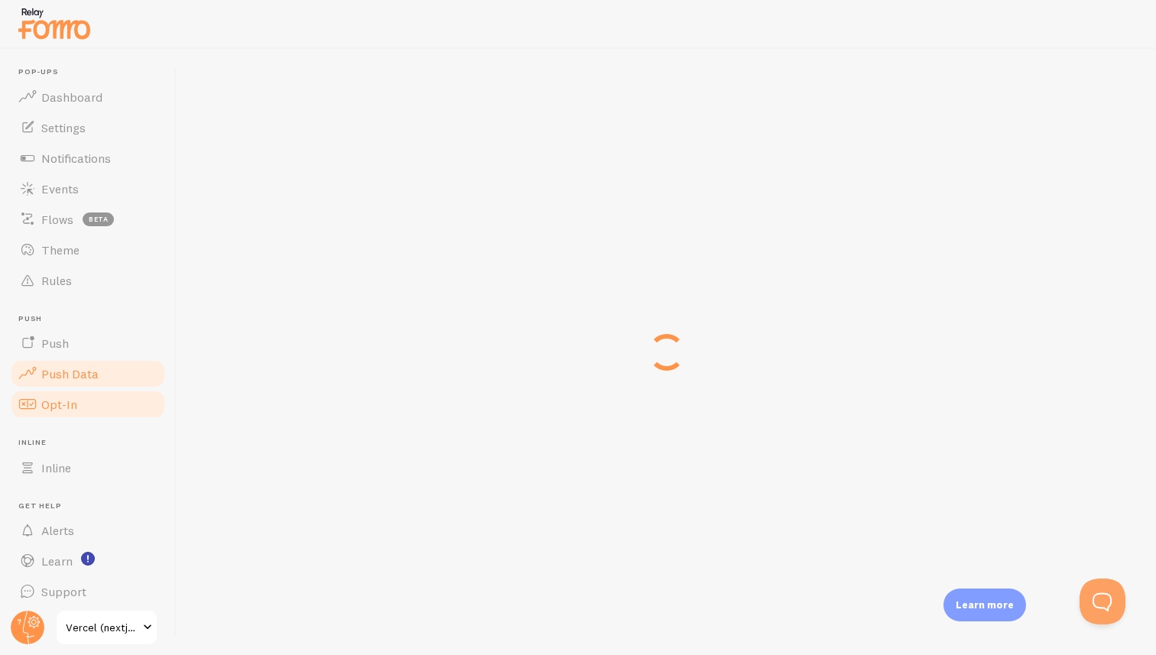
click at [61, 397] on span "Opt-In" at bounding box center [59, 404] width 36 height 15
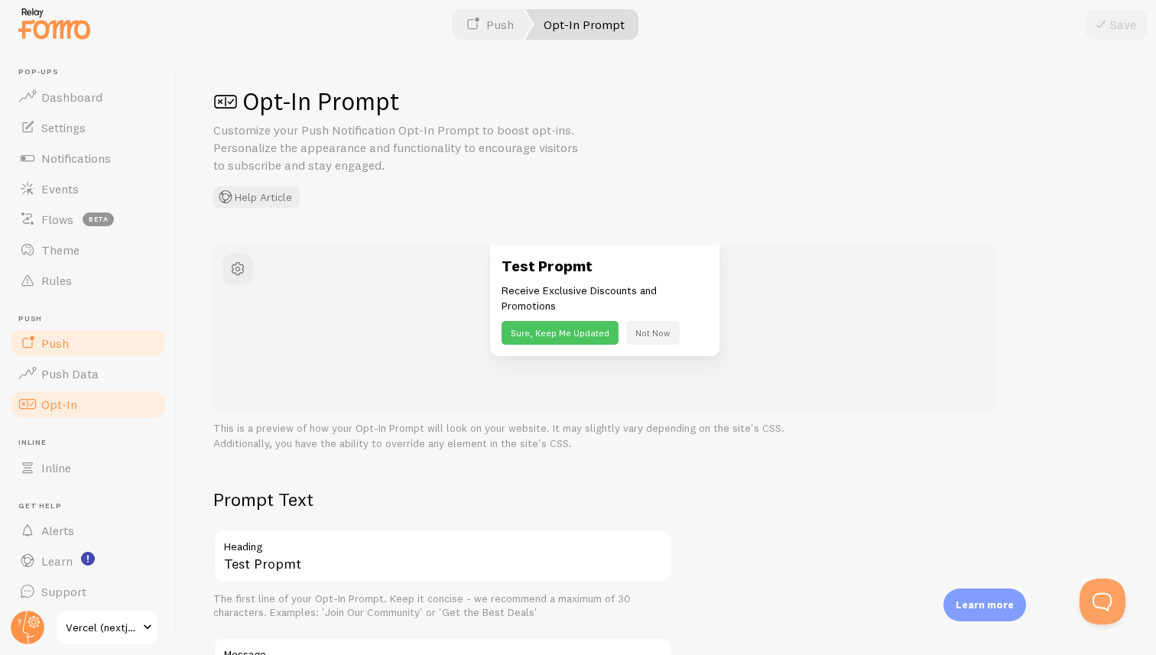
click at [59, 341] on span "Push" at bounding box center [55, 343] width 28 height 15
